Goal: Navigation & Orientation: Find specific page/section

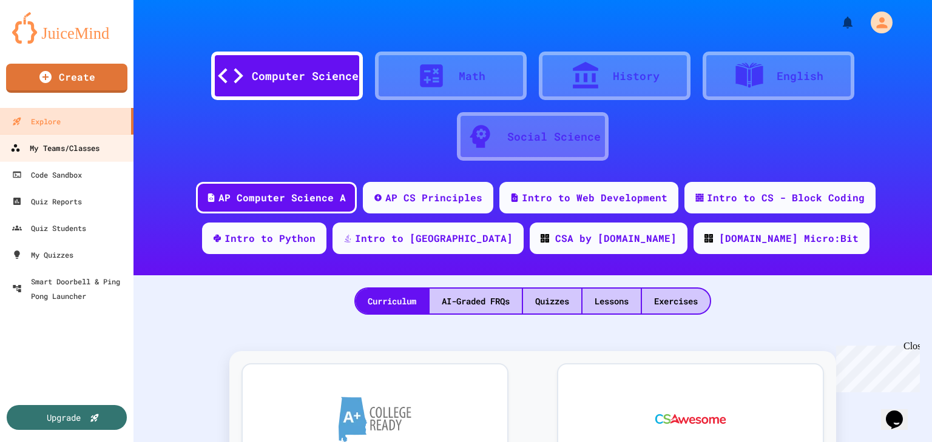
click at [99, 144] on div "My Teams/Classes" at bounding box center [54, 148] width 89 height 15
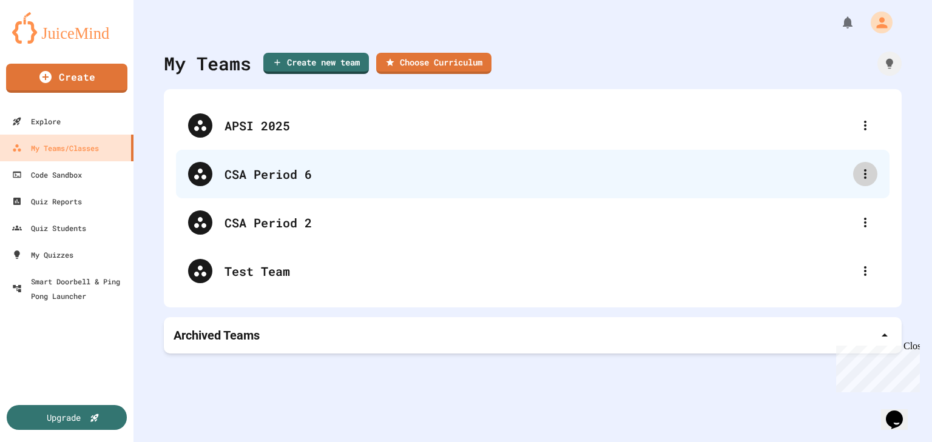
click at [858, 175] on icon at bounding box center [865, 174] width 15 height 15
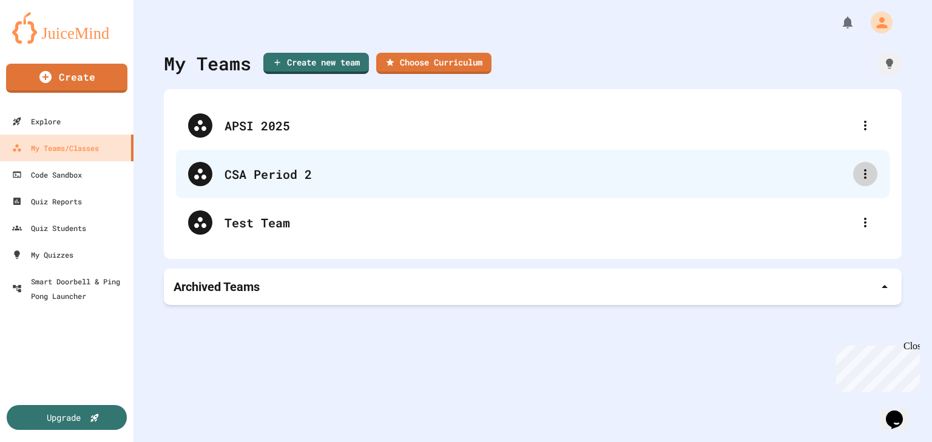
click at [858, 175] on icon at bounding box center [865, 174] width 15 height 15
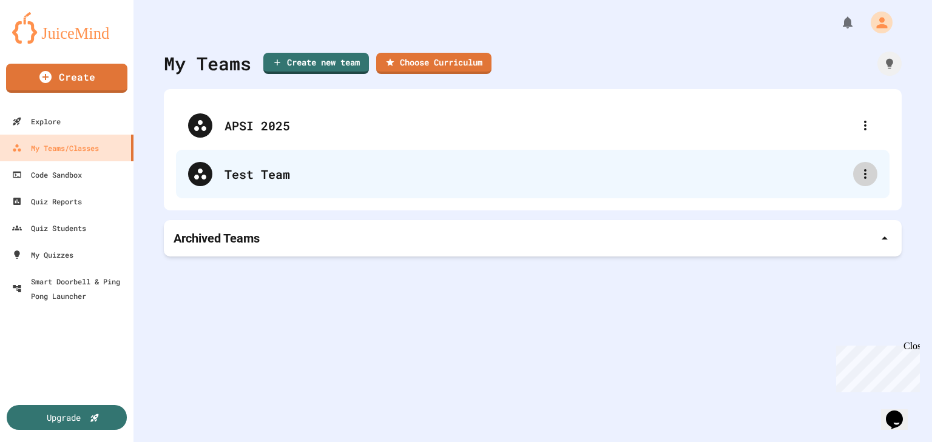
click at [864, 175] on icon at bounding box center [865, 174] width 2 height 10
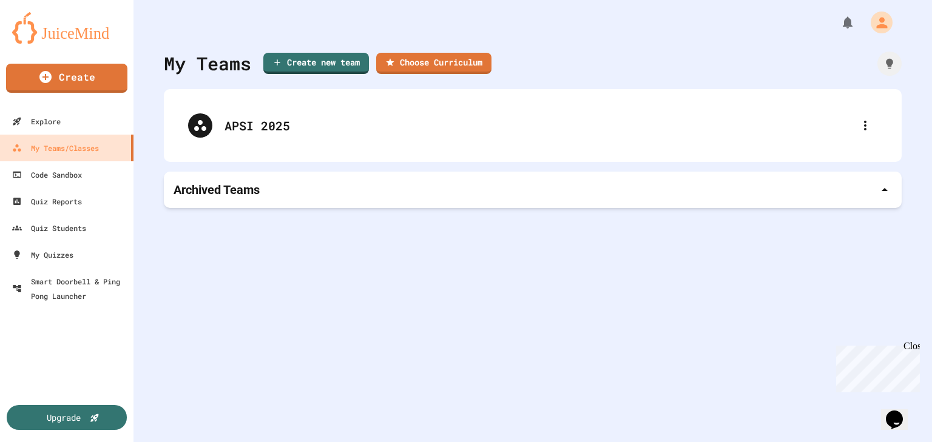
click at [469, 306] on div "My Teams Create new team Choose Curriculum APSI 2025 Archived Teams" at bounding box center [532, 221] width 798 height 442
